Goal: Task Accomplishment & Management: Manage account settings

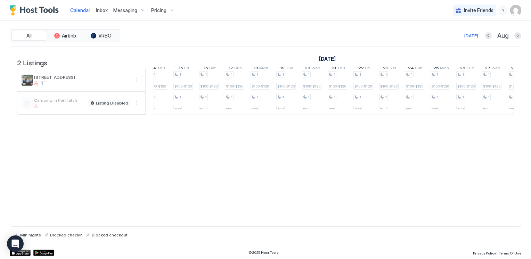
scroll to position [0, 472]
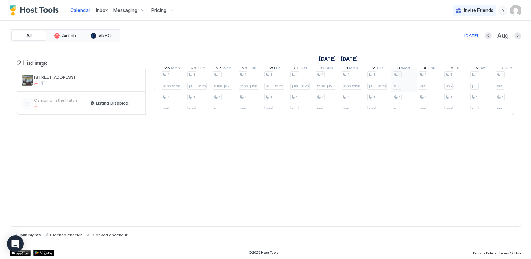
click at [399, 85] on div "1 $100-$120 1 $22 1 $100-$120 1 $22 1 $100-$120 1 $22 1 $100-$120 1 $22 1 $100-…" at bounding box center [108, 91] width 1388 height 45
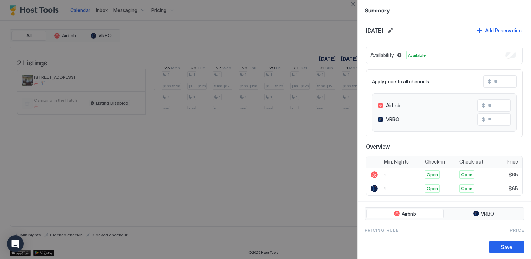
click at [328, 155] on div at bounding box center [265, 129] width 531 height 259
click at [475, 31] on button "Add Reservation" at bounding box center [498, 30] width 47 height 9
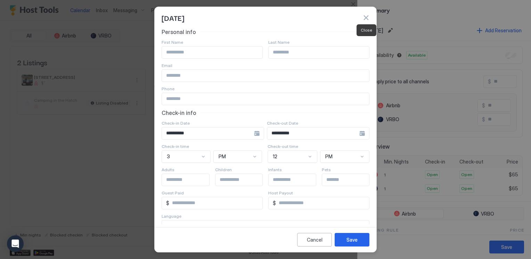
click at [367, 17] on button "button" at bounding box center [365, 17] width 7 height 7
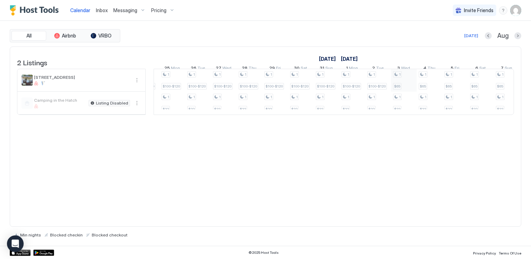
click at [401, 88] on div "1 $100-$120 1 $22 1 $100-$120 1 $22 1 $100-$120 1 $22 1 $100-$120 1 $22 1 $100-…" at bounding box center [108, 91] width 1388 height 45
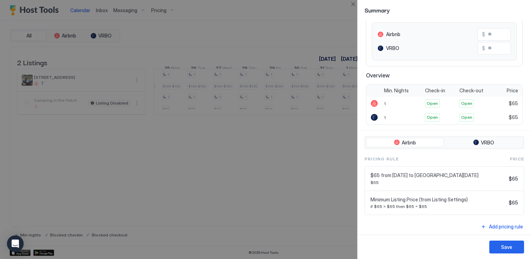
click at [503, 181] on div "$65 from [DATE] to [GEOGRAPHIC_DATA][DATE] $65 $65" at bounding box center [444, 178] width 148 height 13
click at [331, 200] on div at bounding box center [265, 129] width 531 height 259
click at [353, 5] on button "Close" at bounding box center [353, 4] width 8 height 8
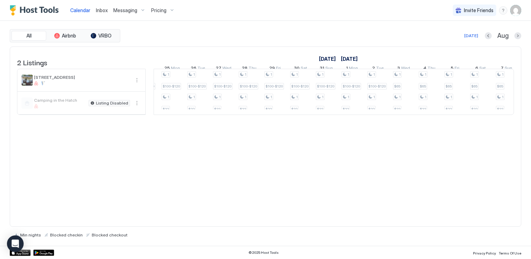
click at [165, 14] on div "Pricing" at bounding box center [162, 11] width 29 height 12
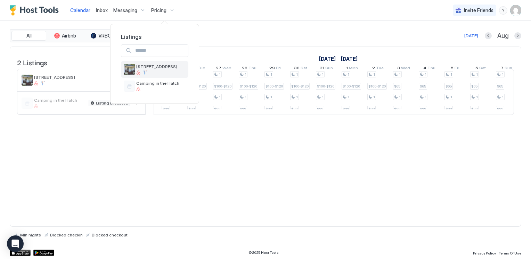
click at [152, 65] on span "[STREET_ADDRESS]" at bounding box center [156, 66] width 41 height 5
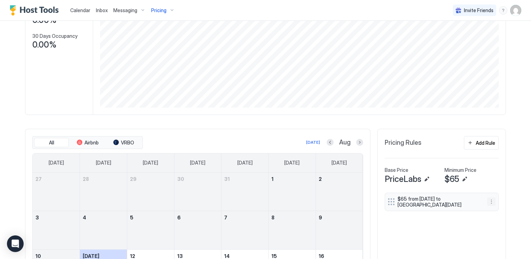
click at [490, 203] on button "More options" at bounding box center [491, 202] width 8 height 8
click at [480, 234] on span "Delete" at bounding box center [477, 233] width 13 height 5
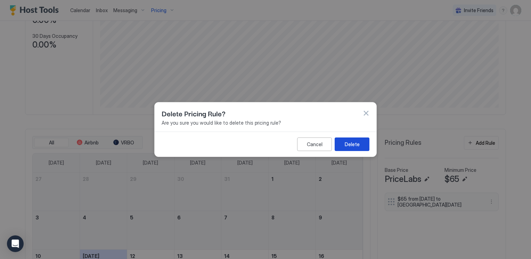
click at [361, 144] on button "Delete" at bounding box center [351, 145] width 35 height 14
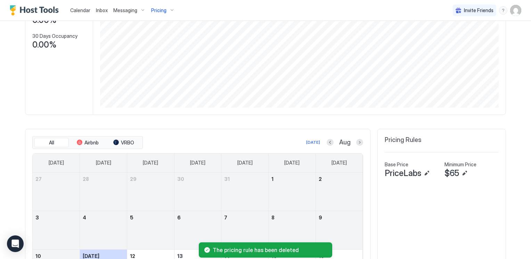
click at [11, 93] on div "Calendar Inbox Messaging Pricing Invite Friends RL Home Pricing 27 Rabbit Lane …" at bounding box center [265, 129] width 531 height 259
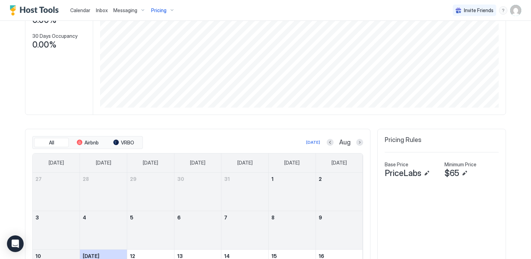
click at [82, 11] on span "Calendar" at bounding box center [80, 10] width 20 height 6
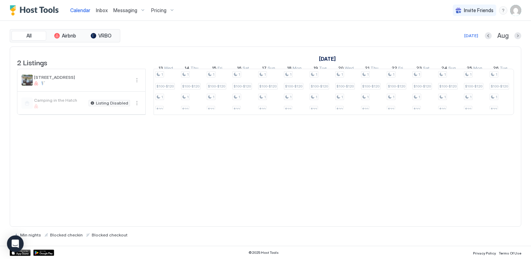
scroll to position [0, 454]
click at [151, 9] on span "Pricing" at bounding box center [158, 10] width 15 height 6
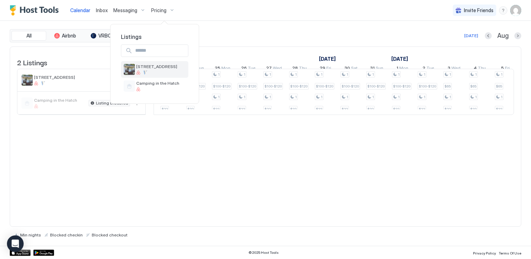
click at [154, 64] on span "[STREET_ADDRESS]" at bounding box center [156, 66] width 41 height 5
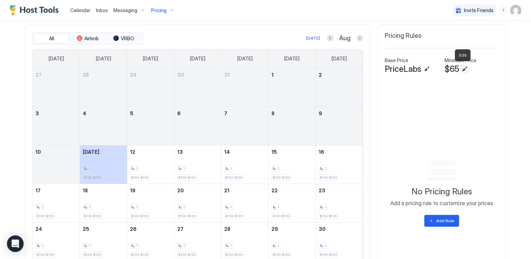
click at [463, 68] on button "Edit" at bounding box center [464, 69] width 8 height 8
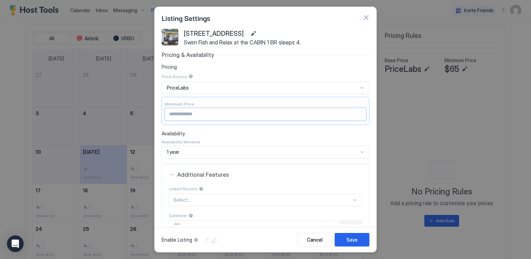
drag, startPoint x: 165, startPoint y: 114, endPoint x: 151, endPoint y: 113, distance: 13.5
click at [151, 113] on div "Listing Settings 27 Rabbit Lane Swim Fish and Relax at the CABIN 1 BR sleeps 4.…" at bounding box center [265, 129] width 531 height 259
type input "***"
click at [350, 239] on div "Save" at bounding box center [351, 239] width 11 height 7
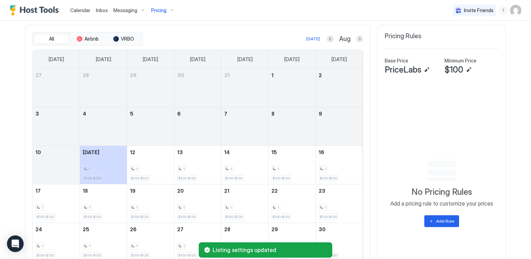
click at [82, 9] on span "Calendar" at bounding box center [80, 10] width 20 height 6
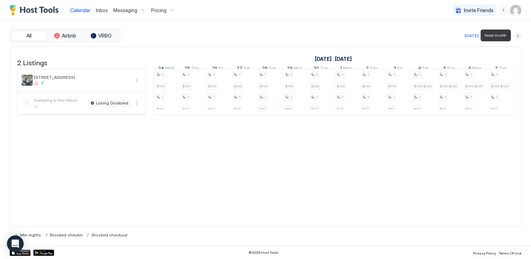
click at [517, 36] on button "Next month" at bounding box center [517, 35] width 7 height 7
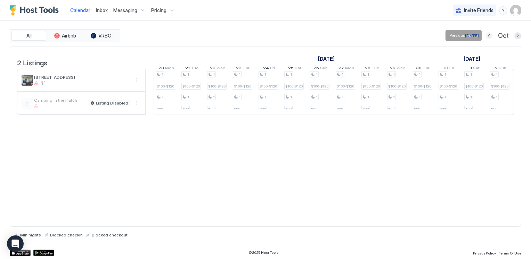
click at [490, 35] on button "Previous month" at bounding box center [488, 35] width 7 height 7
click at [158, 10] on span "Pricing" at bounding box center [158, 10] width 15 height 6
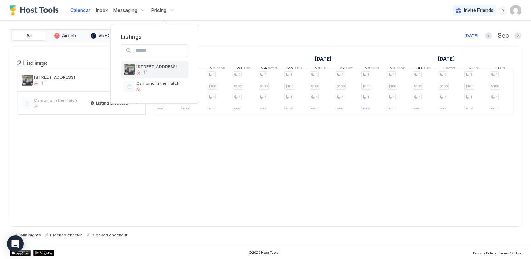
click at [147, 66] on span "[STREET_ADDRESS]" at bounding box center [156, 66] width 41 height 5
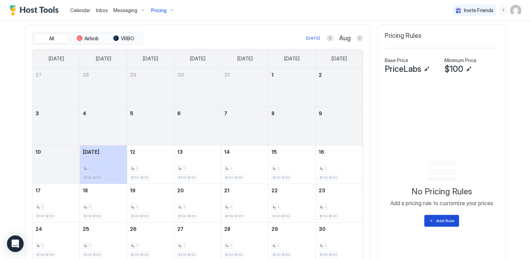
click at [439, 218] on div "Add Rule" at bounding box center [445, 221] width 18 height 6
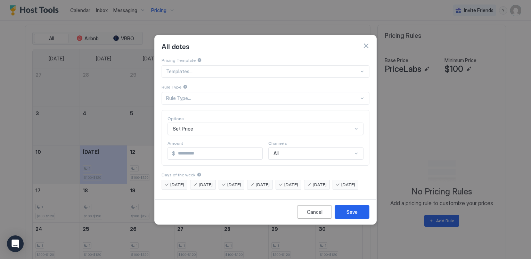
click at [363, 95] on div at bounding box center [362, 98] width 6 height 6
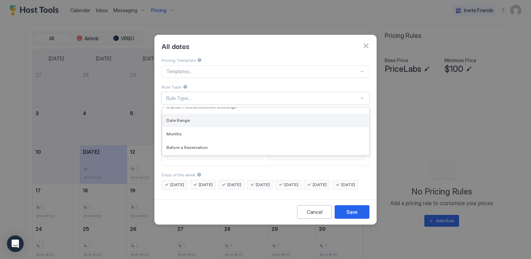
click at [190, 118] on div "Date Range" at bounding box center [265, 120] width 199 height 5
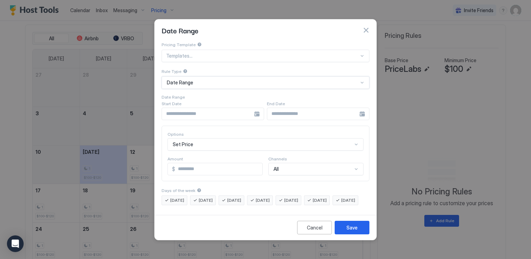
click at [255, 108] on div at bounding box center [212, 114] width 102 height 13
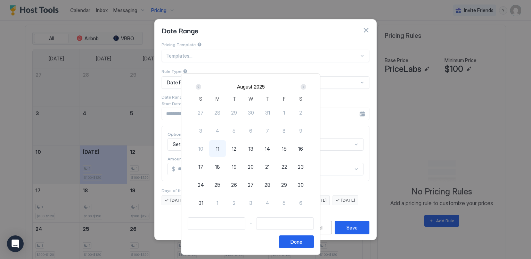
click at [287, 184] on span "29" at bounding box center [284, 184] width 6 height 7
type input "**********"
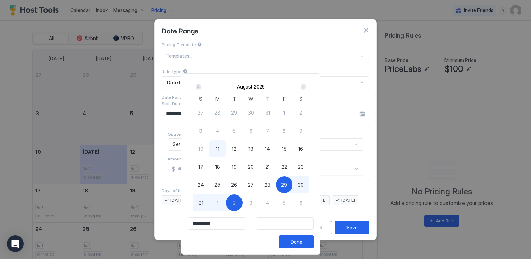
type input "**********"
click at [226, 202] on div "1" at bounding box center [217, 202] width 17 height 17
type input "**********"
click at [302, 240] on div "Done" at bounding box center [296, 241] width 12 height 7
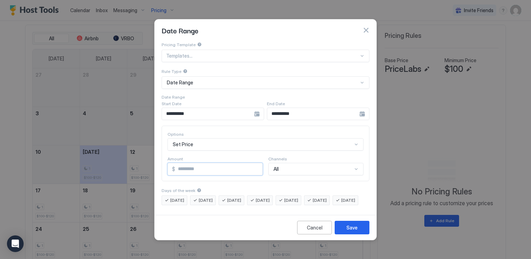
drag, startPoint x: 185, startPoint y: 160, endPoint x: 172, endPoint y: 160, distance: 13.5
click at [172, 163] on div "$ *" at bounding box center [214, 169] width 95 height 13
type input "***"
click at [357, 230] on div "Save" at bounding box center [351, 227] width 11 height 7
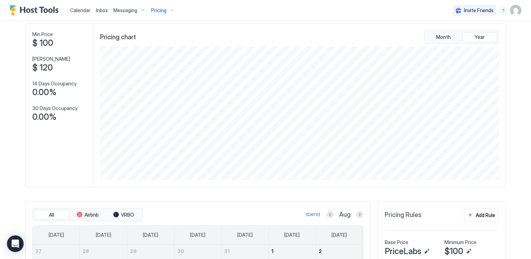
scroll to position [31, 0]
